Goal: Check status: Check status

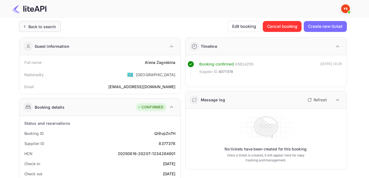
click at [51, 26] on div "Back to search" at bounding box center [42, 27] width 28 height 6
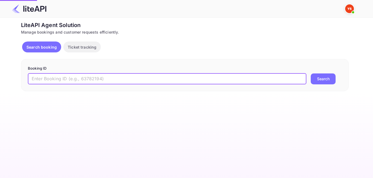
paste input "8528062"
type input "8528062"
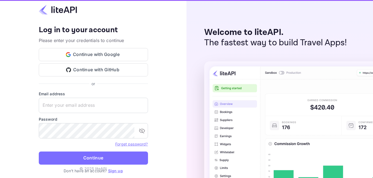
type input "[EMAIL_ADDRESS][DOMAIN_NAME]"
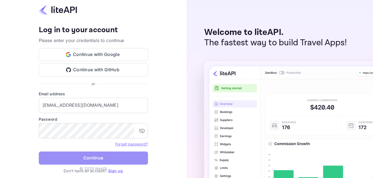
click at [87, 157] on button "Continue" at bounding box center [93, 158] width 109 height 13
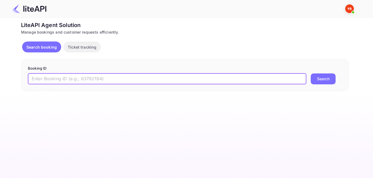
paste input "8528062"
type input "8528062"
click at [330, 79] on button "Search" at bounding box center [323, 78] width 25 height 11
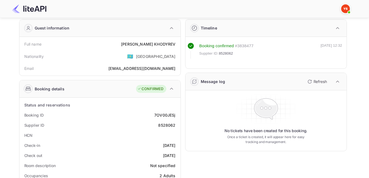
scroll to position [27, 0]
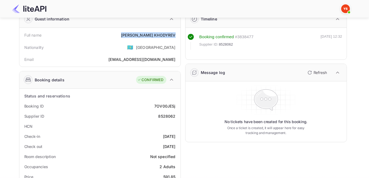
drag, startPoint x: 145, startPoint y: 33, endPoint x: 176, endPoint y: 32, distance: 31.1
click at [176, 32] on div "Full name Artur KHODYREV" at bounding box center [100, 35] width 157 height 10
click at [142, 106] on div "Booking ID 7OV00JESj" at bounding box center [100, 106] width 157 height 10
drag, startPoint x: 146, startPoint y: 35, endPoint x: 175, endPoint y: 34, distance: 28.4
click at [175, 34] on div "Artur KHODYREV" at bounding box center [148, 35] width 54 height 6
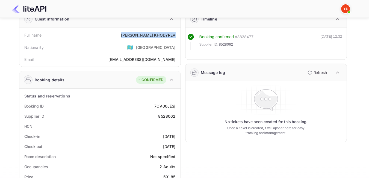
copy div "Artur KHODYREV"
